Goal: Find specific page/section: Find specific page/section

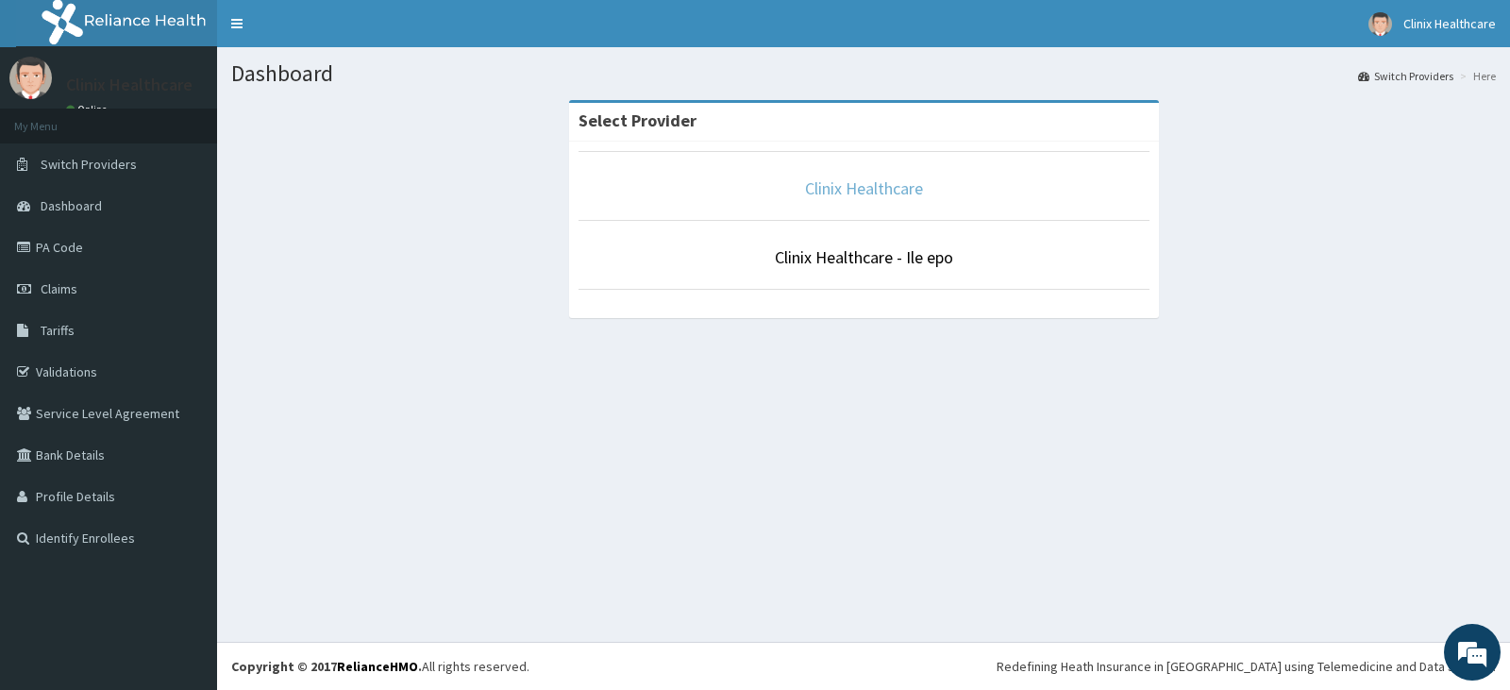
click at [855, 196] on link "Clinix Healthcare" at bounding box center [864, 188] width 118 height 22
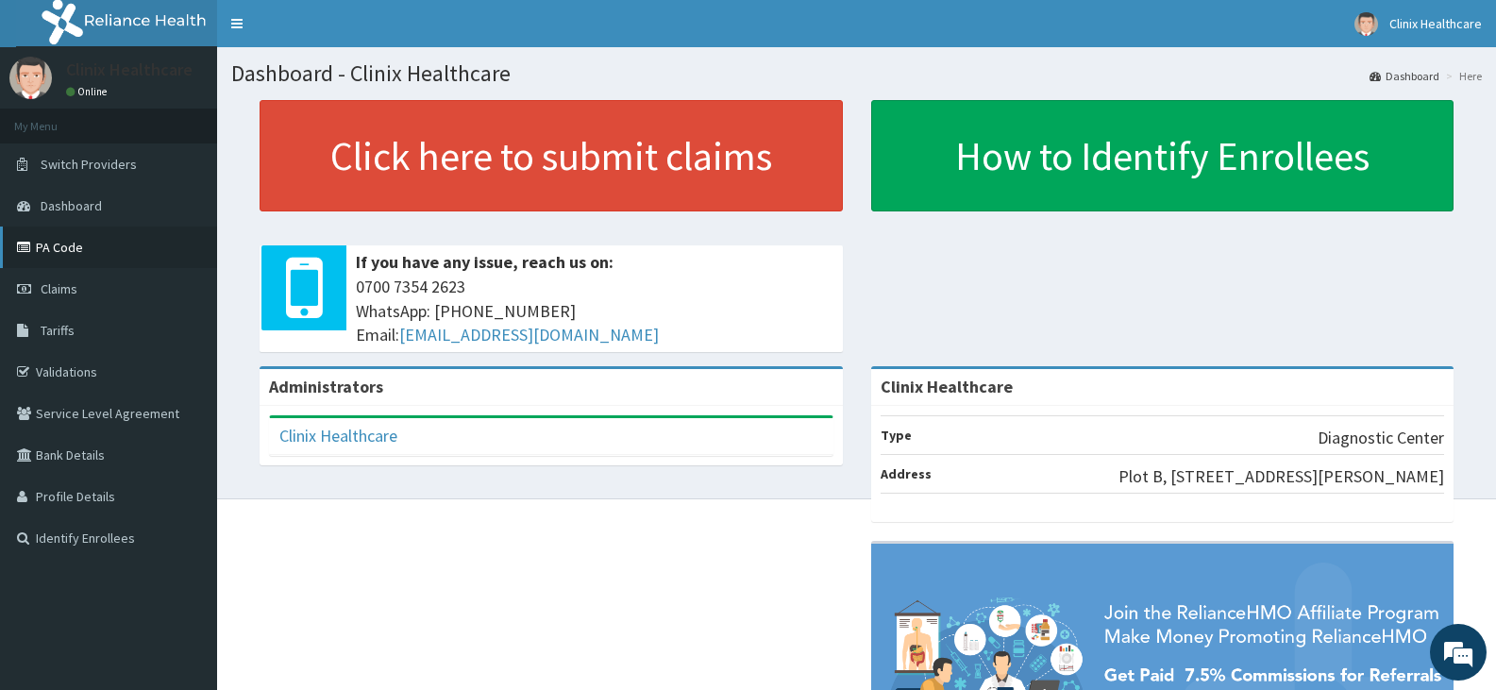
click at [81, 254] on link "PA Code" at bounding box center [108, 247] width 217 height 42
